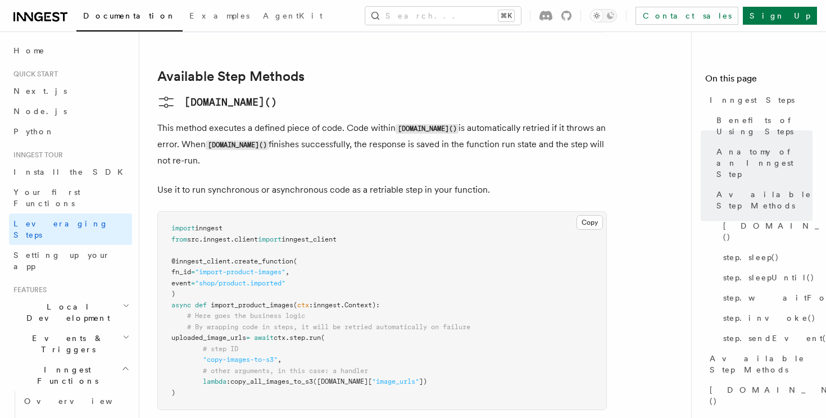
scroll to position [955, 0]
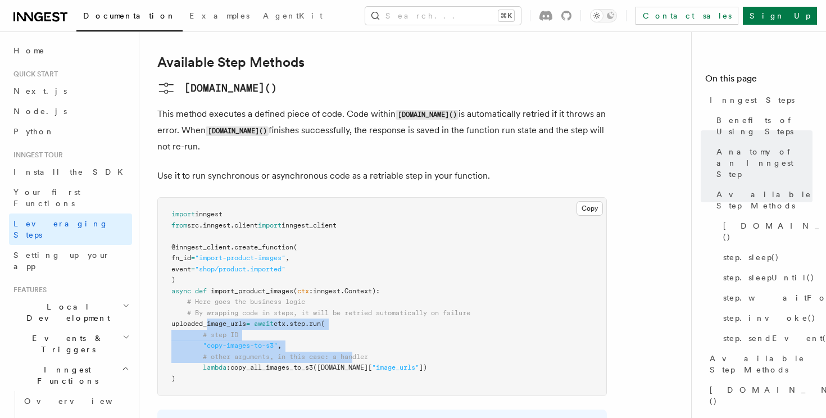
drag, startPoint x: 209, startPoint y: 243, endPoint x: 357, endPoint y: 287, distance: 154.7
click at [357, 286] on code "import inngest from src . inngest . client import inngest_client @inngest_clien…" at bounding box center [320, 296] width 299 height 173
click at [357, 364] on span "([DOMAIN_NAME][" at bounding box center [342, 368] width 59 height 8
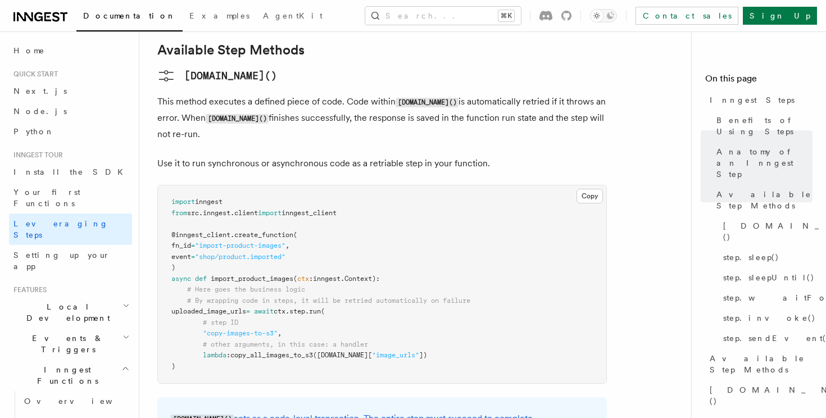
scroll to position [969, 0]
drag, startPoint x: 242, startPoint y: 292, endPoint x: 210, endPoint y: 275, distance: 36.7
click at [210, 275] on pre "import inngest from src . inngest . client import inngest_client @inngest_clien…" at bounding box center [382, 283] width 448 height 198
click at [210, 350] on span "lambda" at bounding box center [215, 354] width 24 height 8
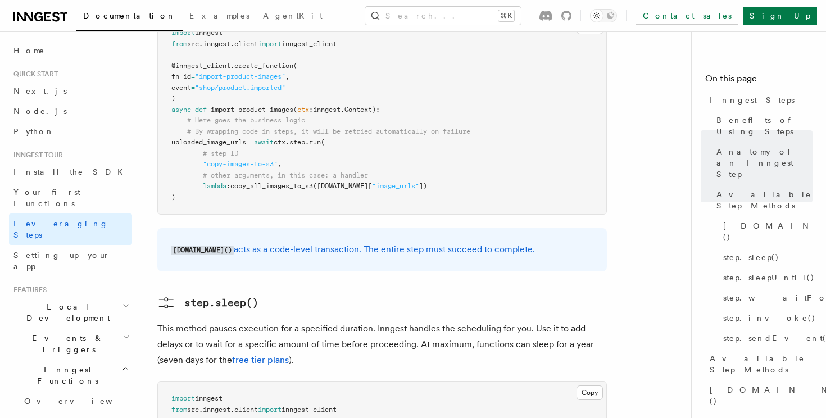
scroll to position [1143, 0]
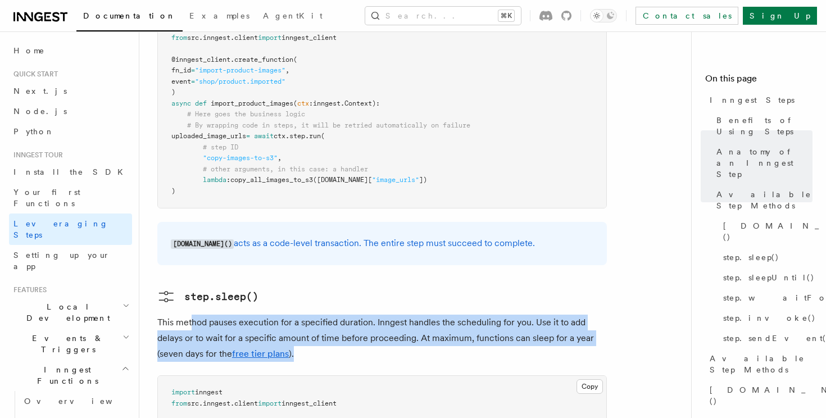
drag, startPoint x: 190, startPoint y: 252, endPoint x: 445, endPoint y: 275, distance: 256.2
click at [445, 315] on p "This method pauses execution for a specified duration. Inngest handles the sche…" at bounding box center [382, 338] width 450 height 47
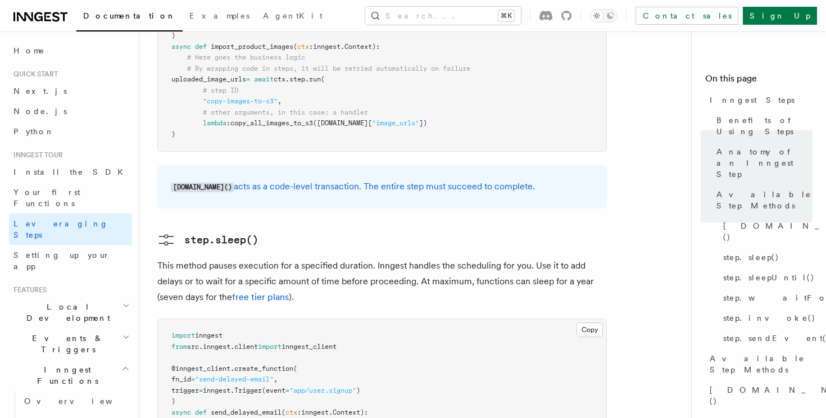
scroll to position [1253, 0]
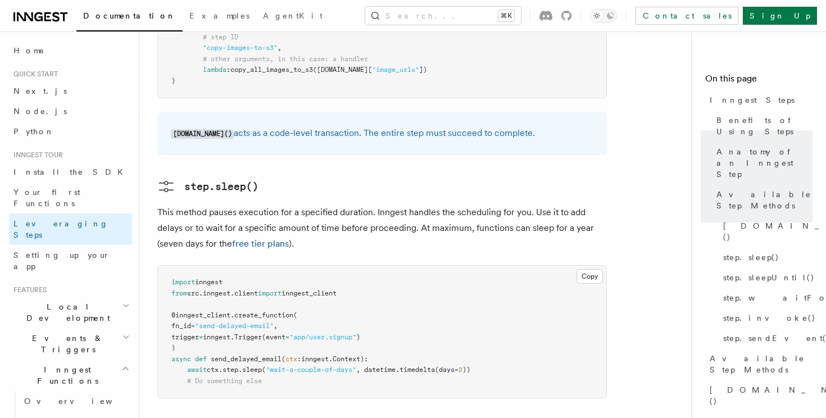
click at [474, 205] on p "This method pauses execution for a specified duration. Inngest handles the sche…" at bounding box center [382, 228] width 450 height 47
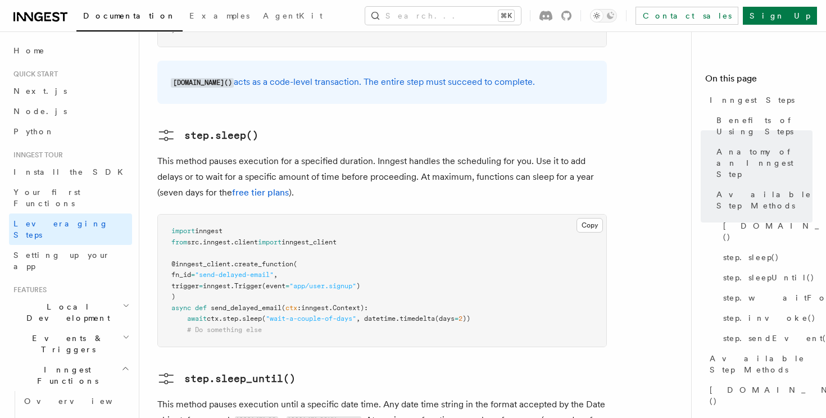
scroll to position [1310, 0]
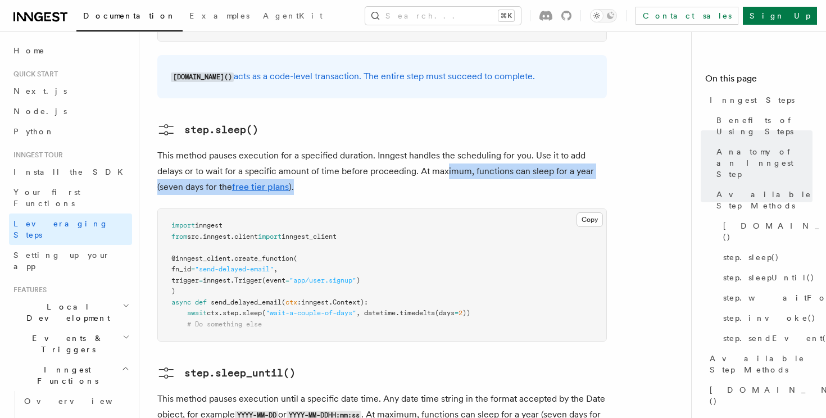
drag, startPoint x: 446, startPoint y: 92, endPoint x: 523, endPoint y: 117, distance: 80.7
click at [516, 148] on p "This method pauses execution for a specified duration. Inngest handles the sche…" at bounding box center [382, 171] width 450 height 47
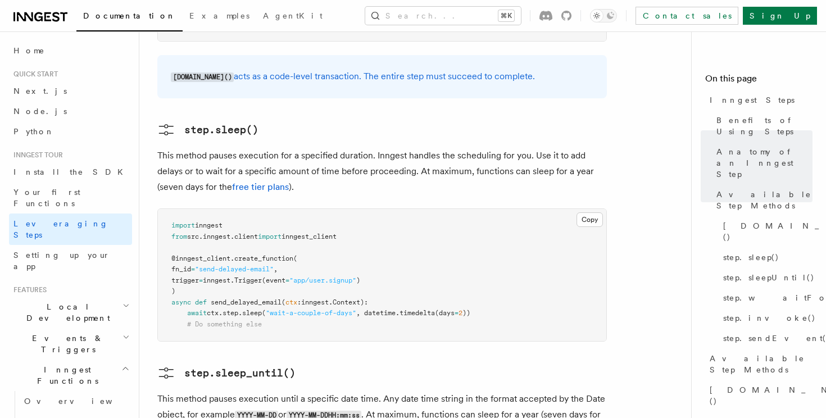
click at [523, 117] on article "Inngest tour Inngest Steps Steps are fundamental building blocks in Inngest fun…" at bounding box center [419, 299] width 525 height 3121
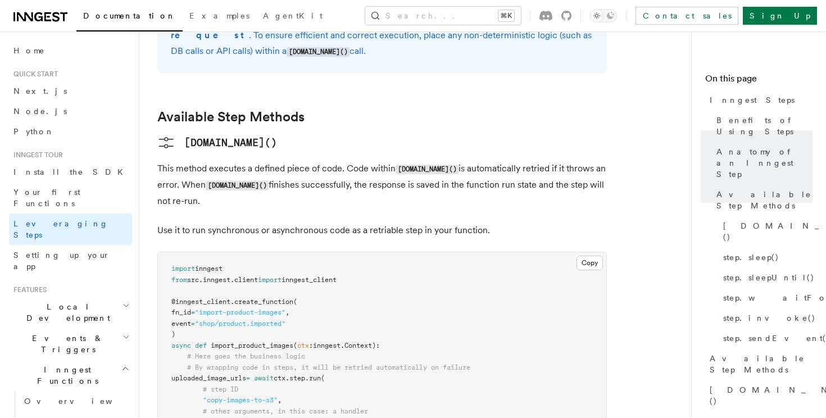
scroll to position [723, 0]
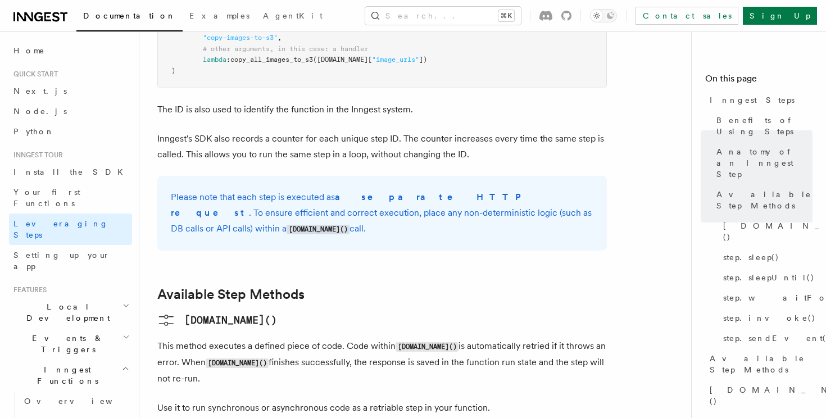
click at [62, 10] on link at bounding box center [40, 16] width 54 height 16
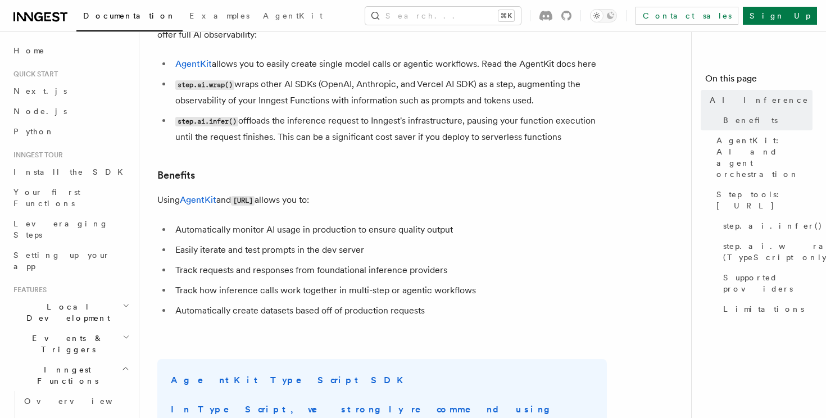
scroll to position [93, 0]
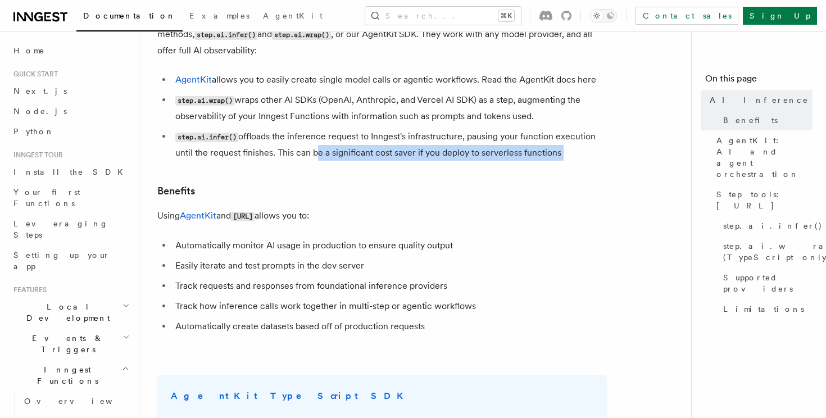
drag, startPoint x: 311, startPoint y: 132, endPoint x: 417, endPoint y: 161, distance: 109.8
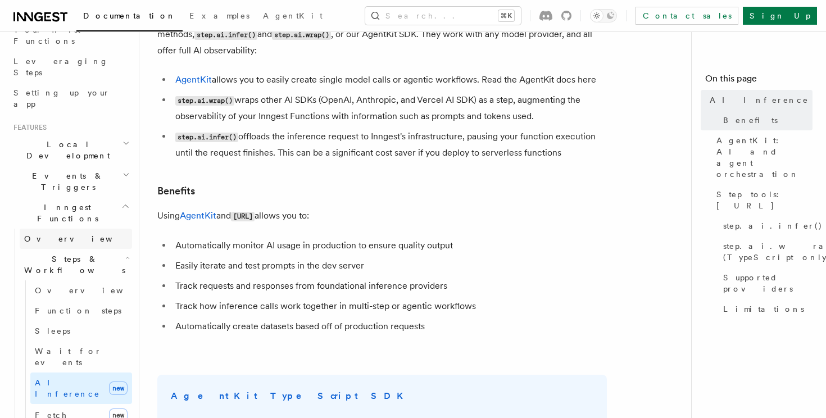
scroll to position [137, 0]
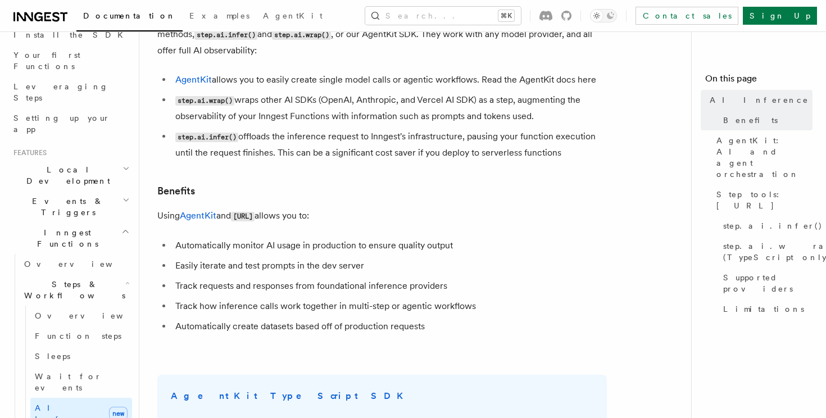
click at [125, 196] on icon "button" at bounding box center [126, 200] width 7 height 9
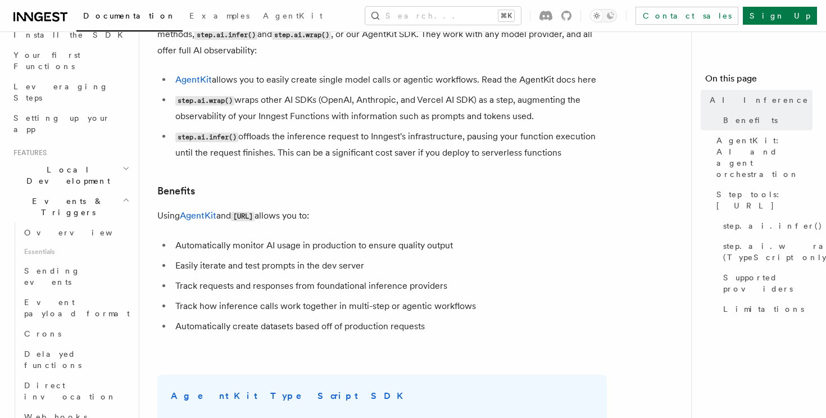
click at [125, 196] on icon "button" at bounding box center [126, 200] width 7 height 9
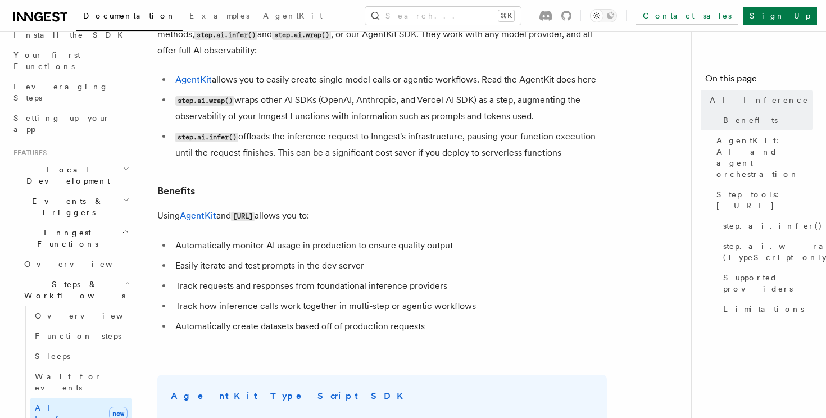
click at [128, 167] on icon "button" at bounding box center [126, 168] width 4 height 2
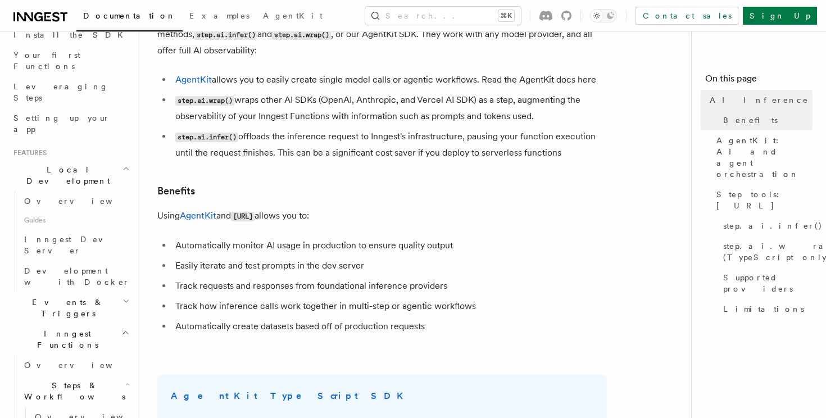
click at [128, 164] on icon "button" at bounding box center [126, 168] width 7 height 9
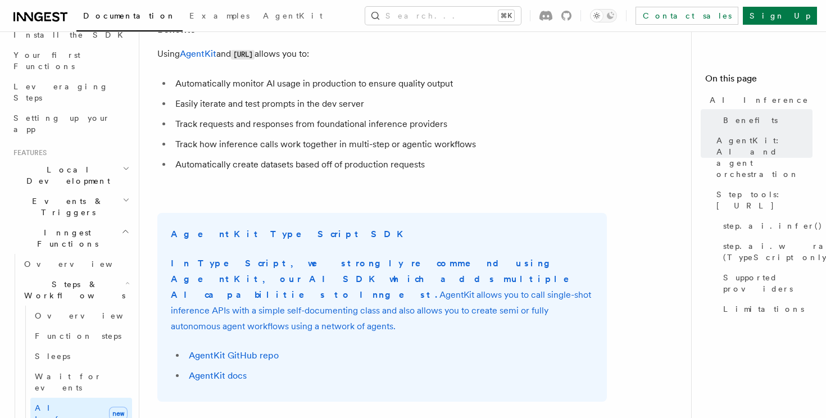
scroll to position [256, 0]
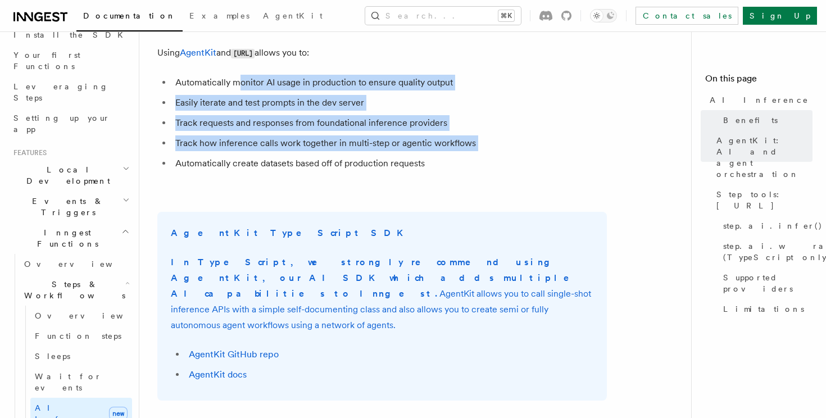
drag, startPoint x: 236, startPoint y: 70, endPoint x: 406, endPoint y: 152, distance: 188.8
click at [406, 152] on ul "Automatically monitor AI usage in production to ensure quality output Easily it…" at bounding box center [382, 123] width 450 height 97
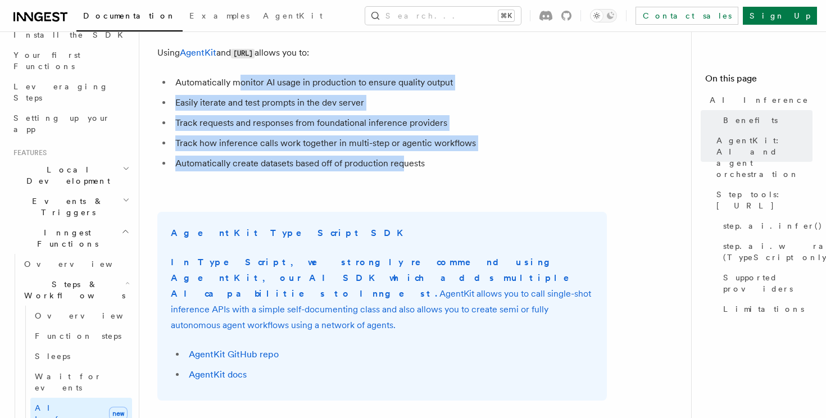
click at [406, 156] on li "Automatically create datasets based off of production requests" at bounding box center [389, 164] width 435 height 16
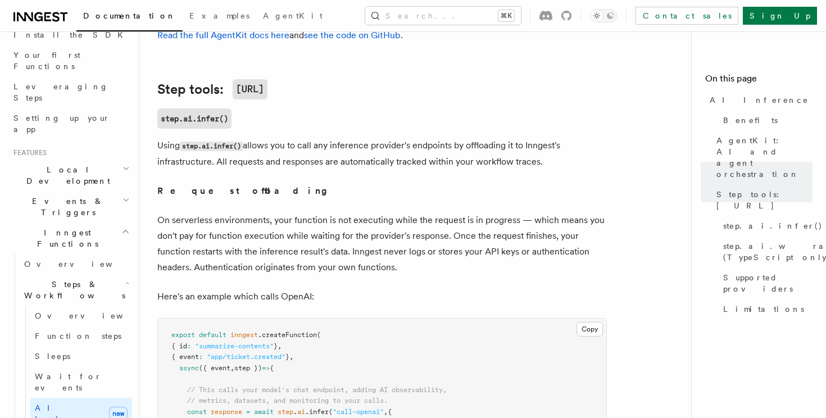
scroll to position [1023, 0]
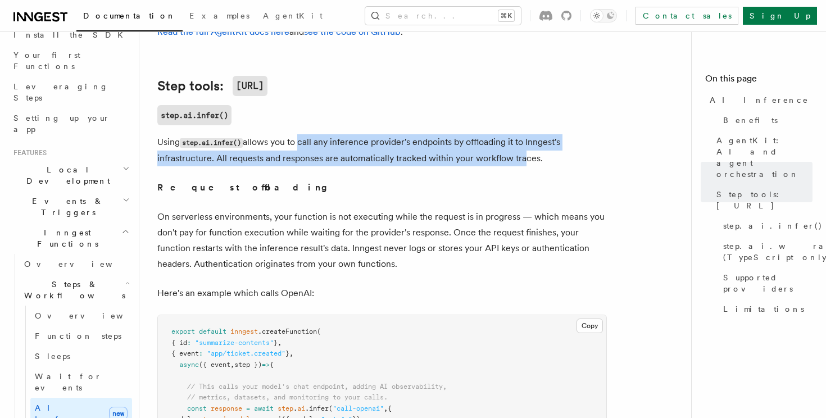
drag, startPoint x: 300, startPoint y: 94, endPoint x: 522, endPoint y: 120, distance: 223.4
click at [522, 134] on p "Using step.ai.infer() allows you to call any inference provider's endpoints by …" at bounding box center [382, 150] width 450 height 32
click at [523, 134] on p "Using step.ai.infer() allows you to call any inference provider's endpoints by …" at bounding box center [382, 150] width 450 height 32
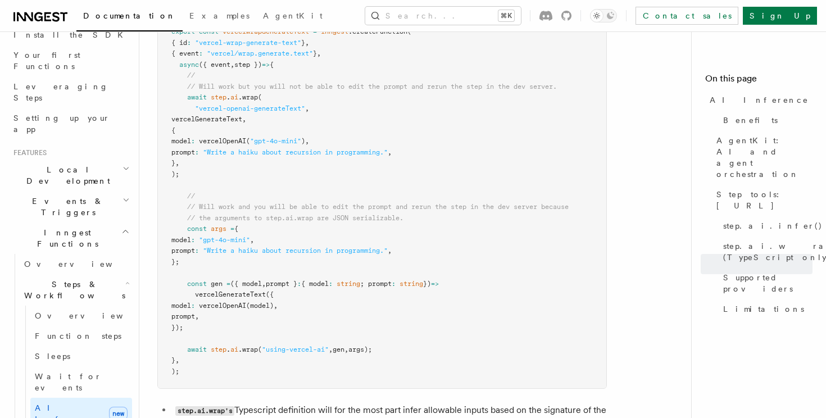
scroll to position [2631, 0]
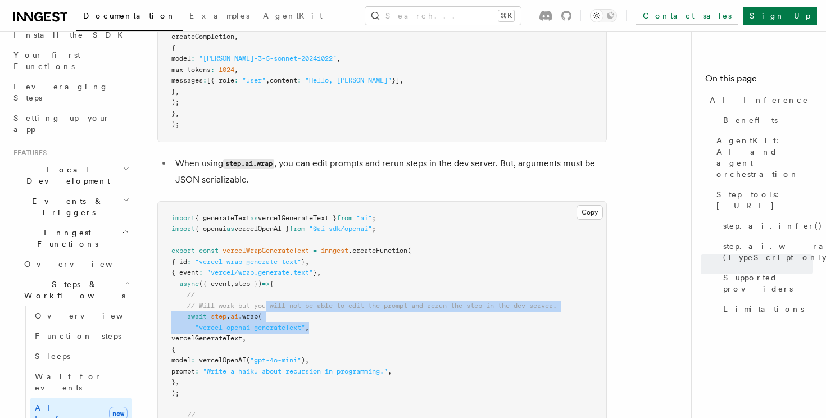
drag, startPoint x: 270, startPoint y: 223, endPoint x: 401, endPoint y: 255, distance: 134.8
click at [401, 255] on pre "import { generateText as vercelGenerateText } from "ai" ; import { openai as ve…" at bounding box center [382, 405] width 448 height 406
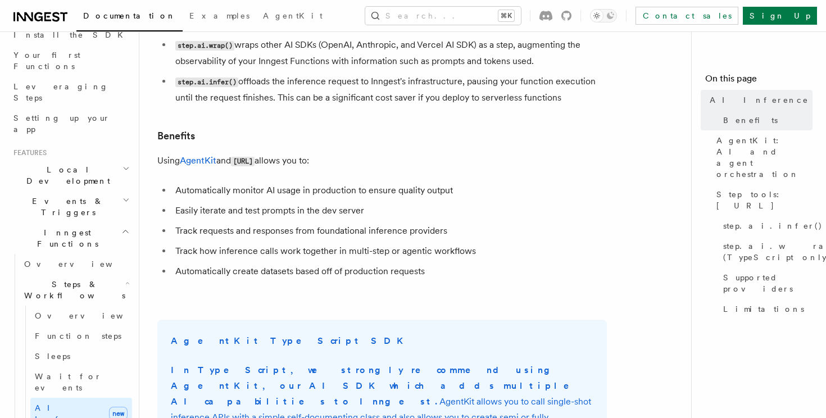
scroll to position [141, 0]
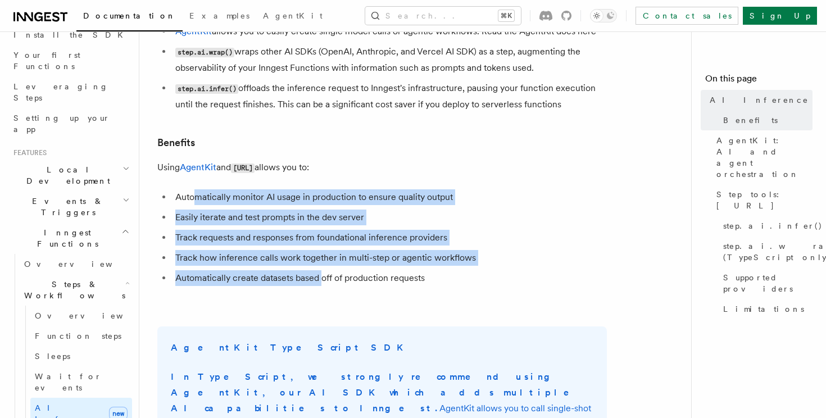
drag, startPoint x: 195, startPoint y: 183, endPoint x: 327, endPoint y: 264, distance: 154.4
click at [326, 262] on ul "Automatically monitor AI usage in production to ensure quality output Easily it…" at bounding box center [382, 237] width 450 height 97
click at [327, 270] on li "Automatically create datasets based off of production requests" at bounding box center [389, 278] width 435 height 16
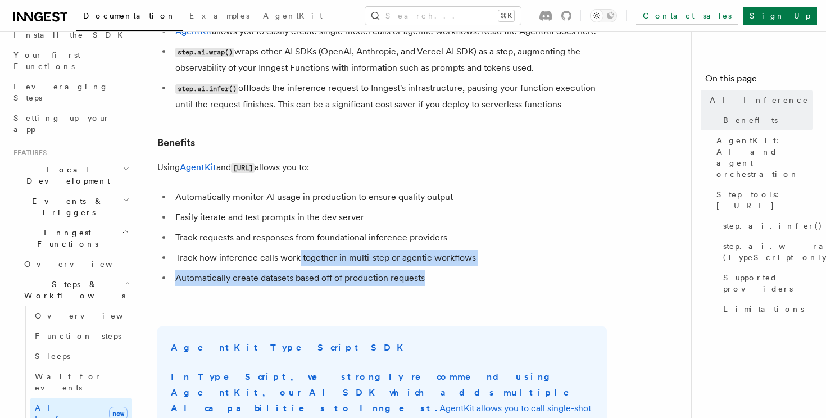
drag, startPoint x: 297, startPoint y: 247, endPoint x: 457, endPoint y: 270, distance: 162.4
click at [457, 270] on ul "Automatically monitor AI usage in production to ensure quality output Easily it…" at bounding box center [382, 237] width 450 height 97
click at [457, 270] on li "Automatically create datasets based off of production requests" at bounding box center [389, 278] width 435 height 16
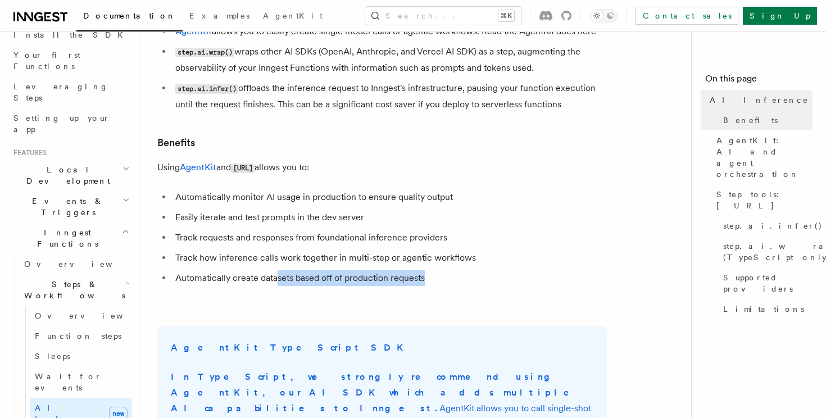
drag, startPoint x: 276, startPoint y: 266, endPoint x: 420, endPoint y: 282, distance: 144.7
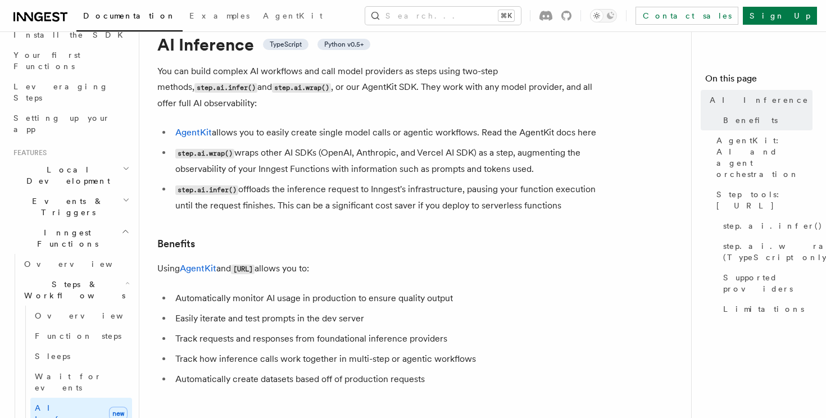
scroll to position [42, 0]
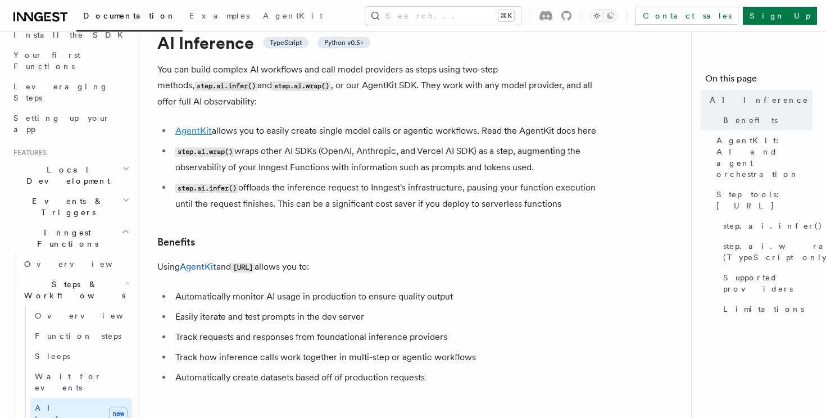
click at [191, 125] on link "AgentKit" at bounding box center [193, 130] width 37 height 11
